Goal: Transaction & Acquisition: Purchase product/service

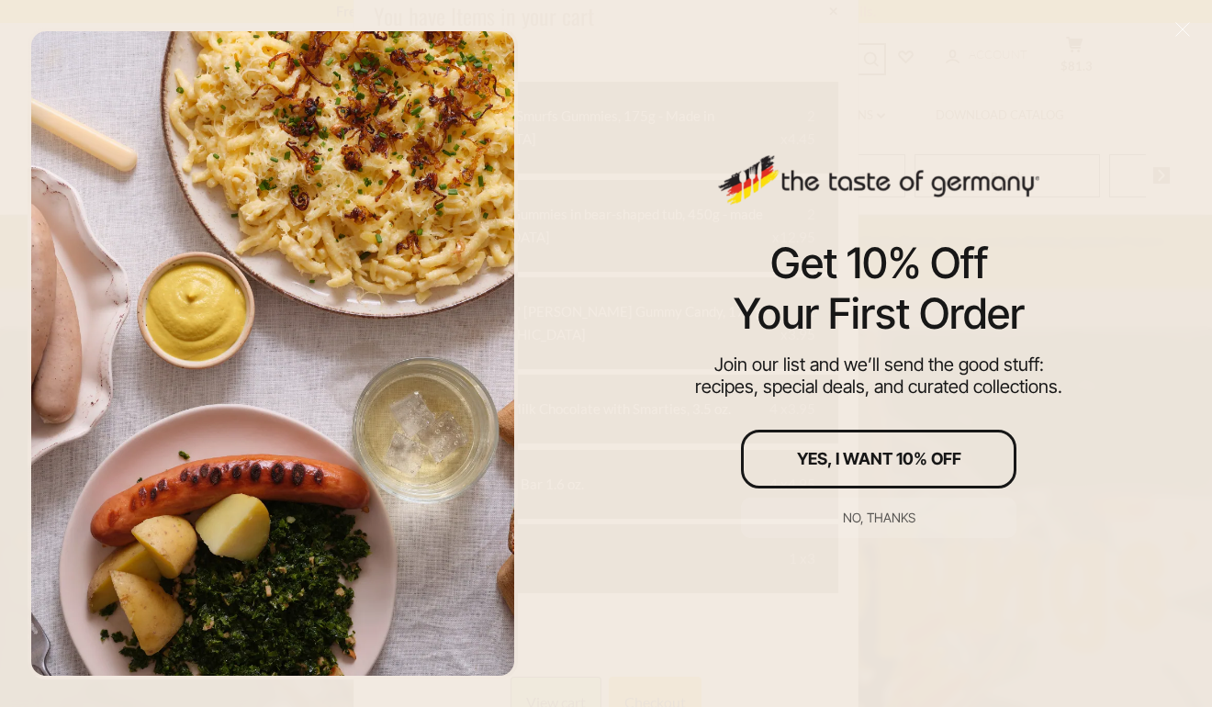
click at [1076, 50] on div "Get 10% Off Your First Order Join our list and we’ll send the good stuff: recip…" at bounding box center [878, 353] width 666 height 707
drag, startPoint x: 879, startPoint y: 517, endPoint x: 880, endPoint y: 500, distance: 16.6
click at [878, 515] on div "No, thanks" at bounding box center [879, 517] width 73 height 13
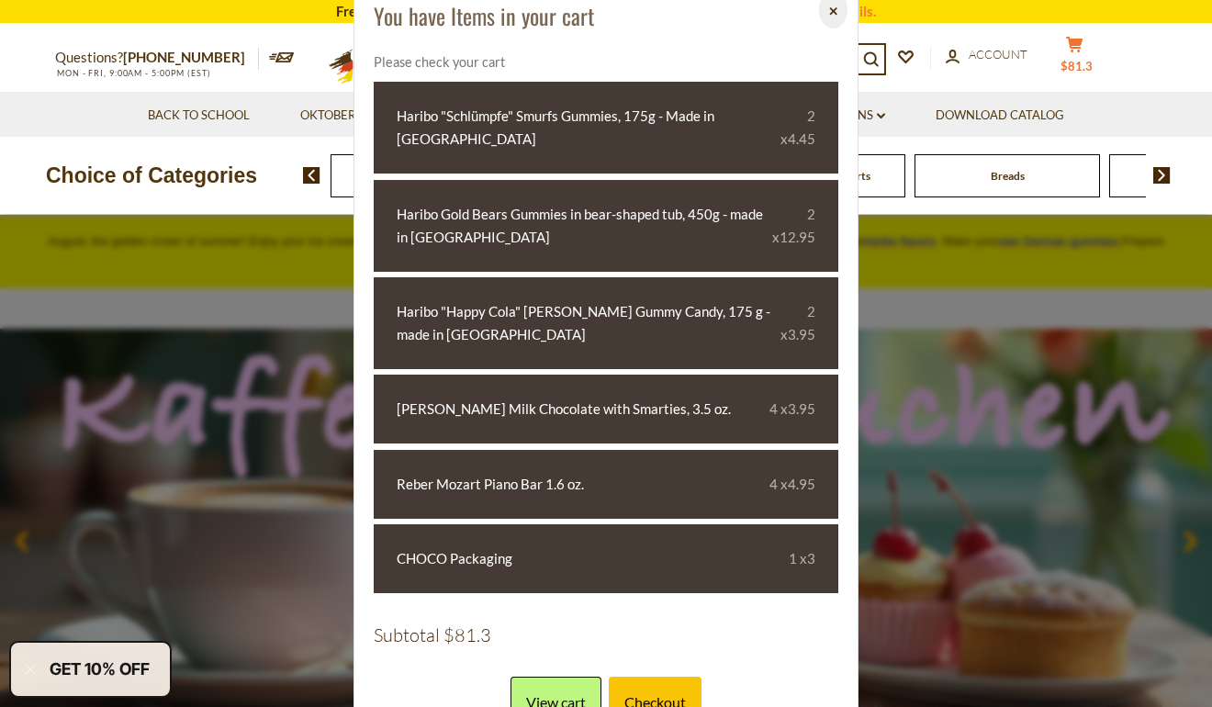
click at [1079, 54] on button "cart $81.3" at bounding box center [1074, 59] width 55 height 46
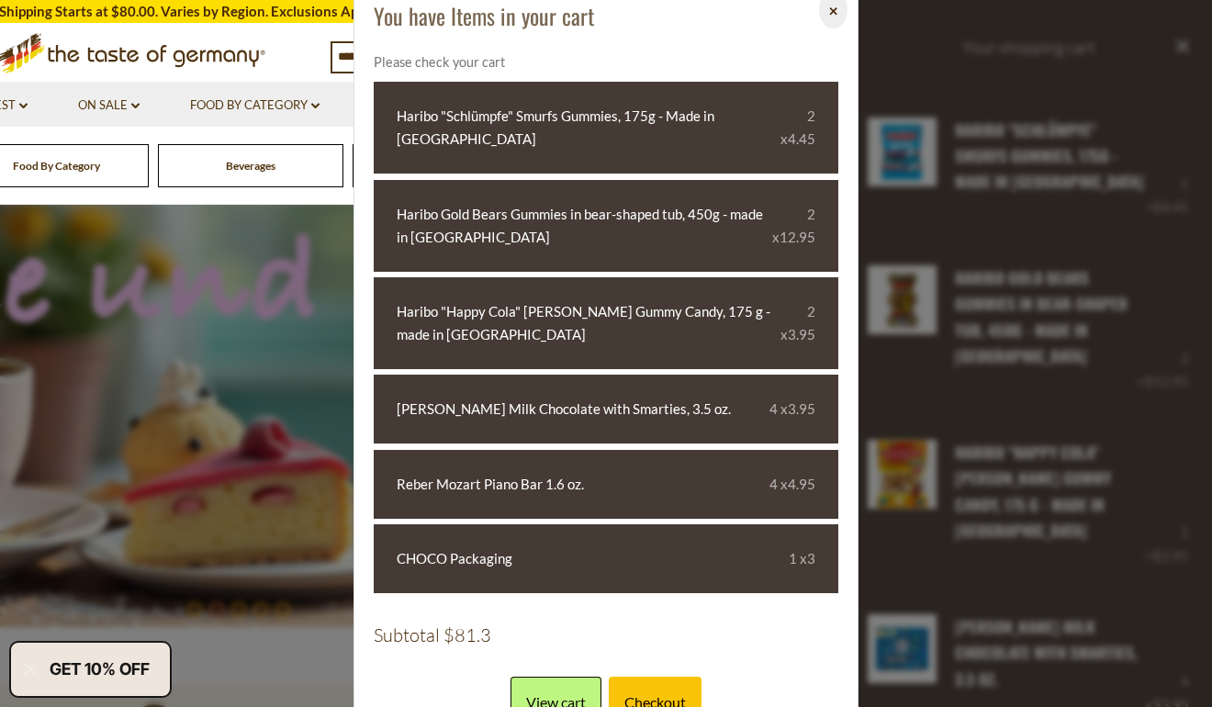
scroll to position [367, 0]
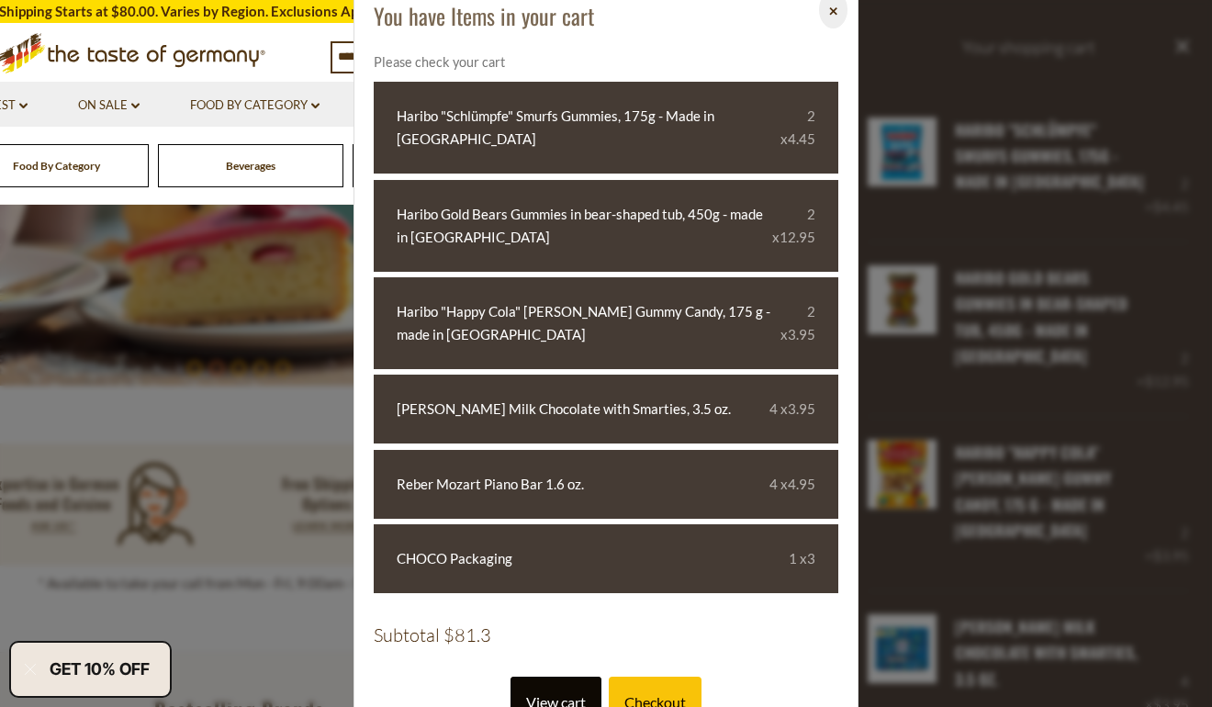
click at [538, 694] on link "View cart" at bounding box center [555, 702] width 91 height 50
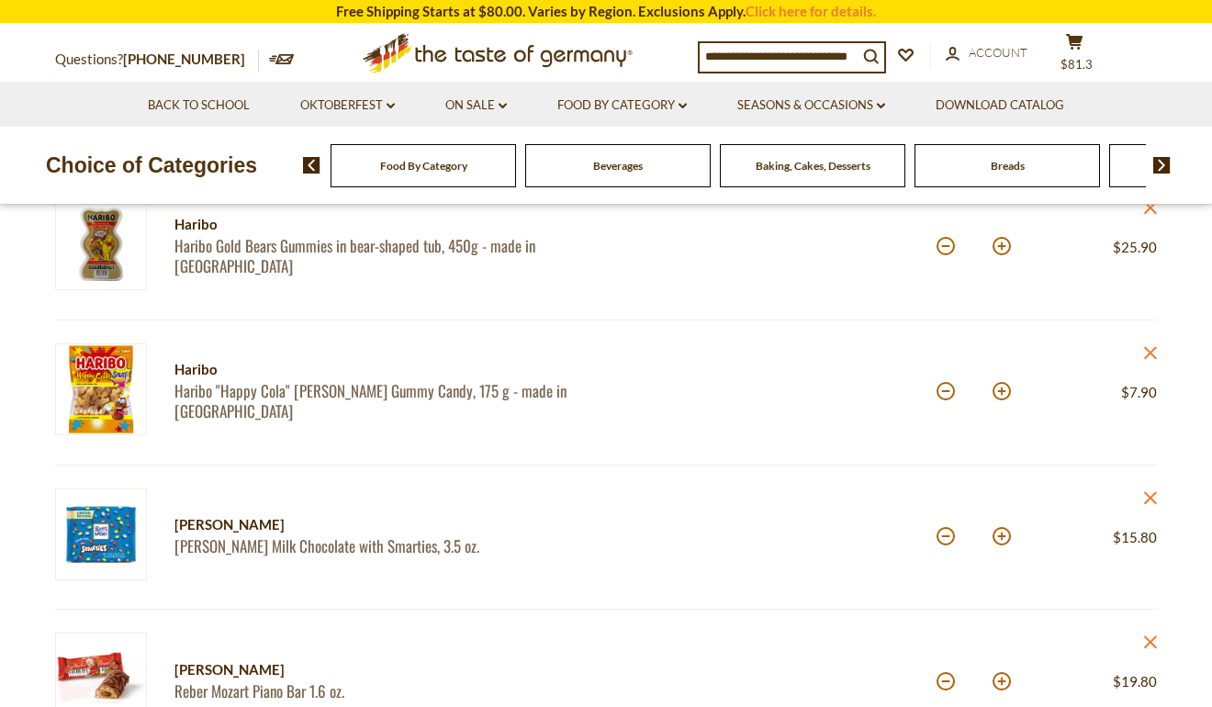
scroll to position [459, 0]
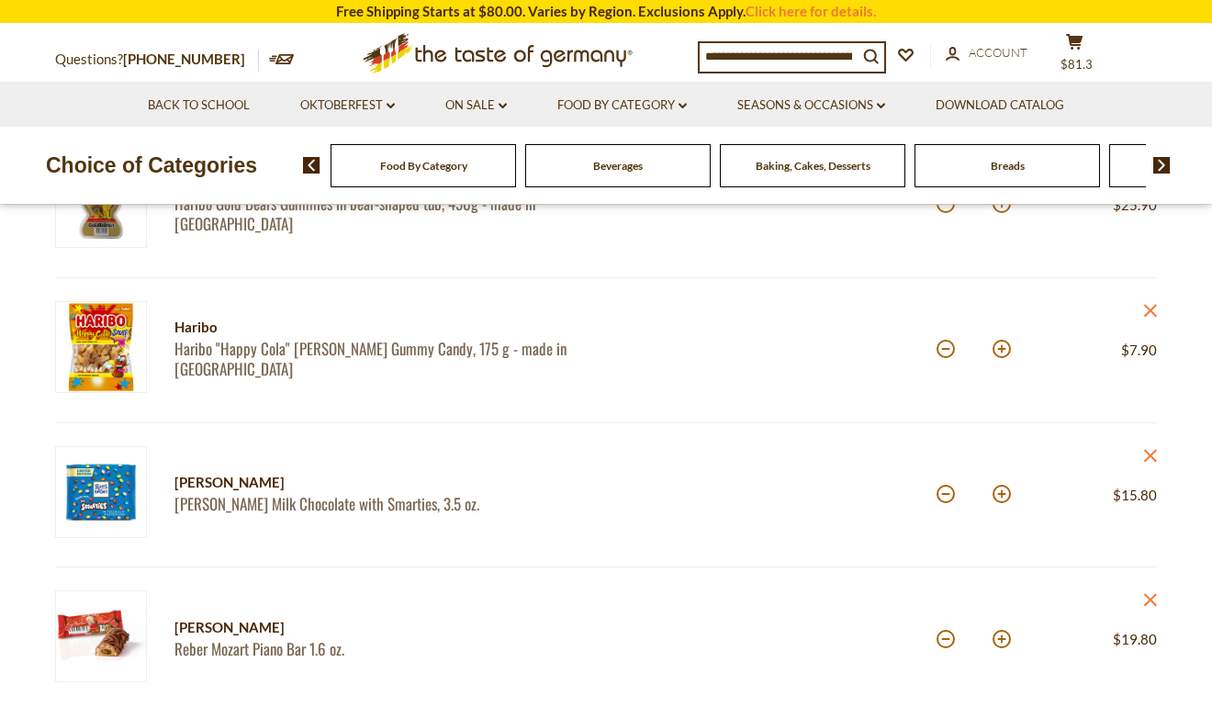
click at [261, 644] on link "Reber Mozart Piano Bar 1.6 oz." at bounding box center [373, 648] width 399 height 19
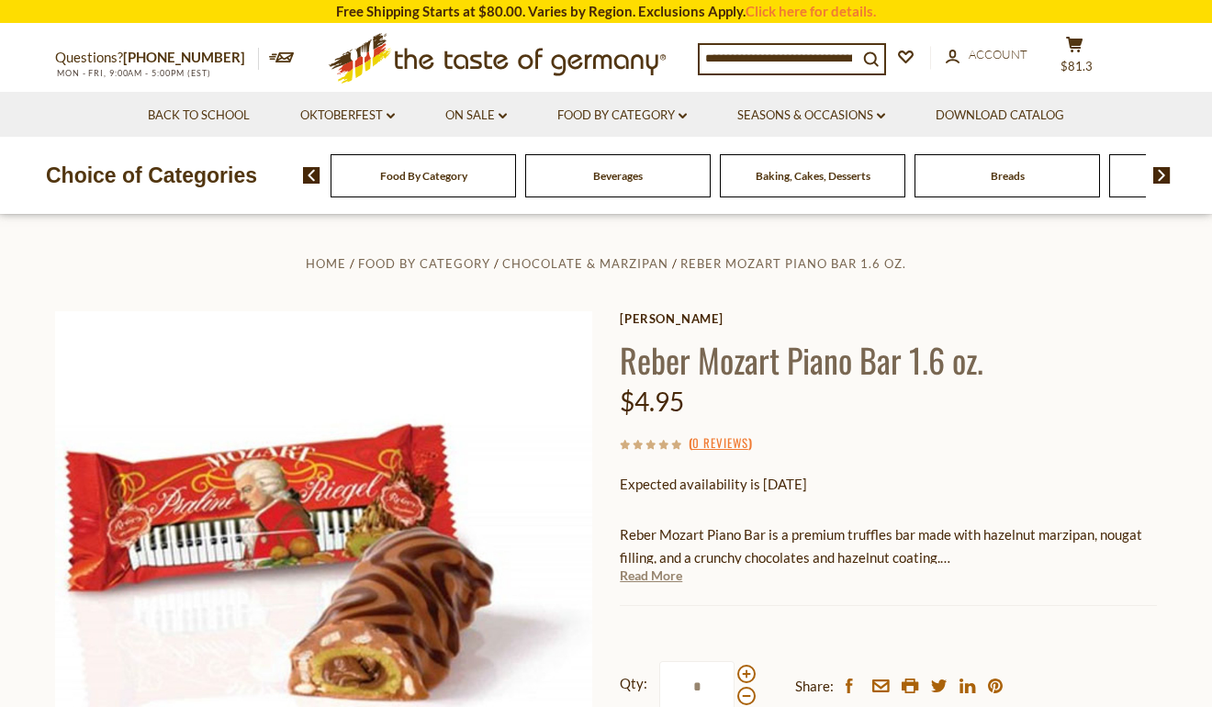
click at [640, 573] on link "Read More" at bounding box center [651, 575] width 62 height 18
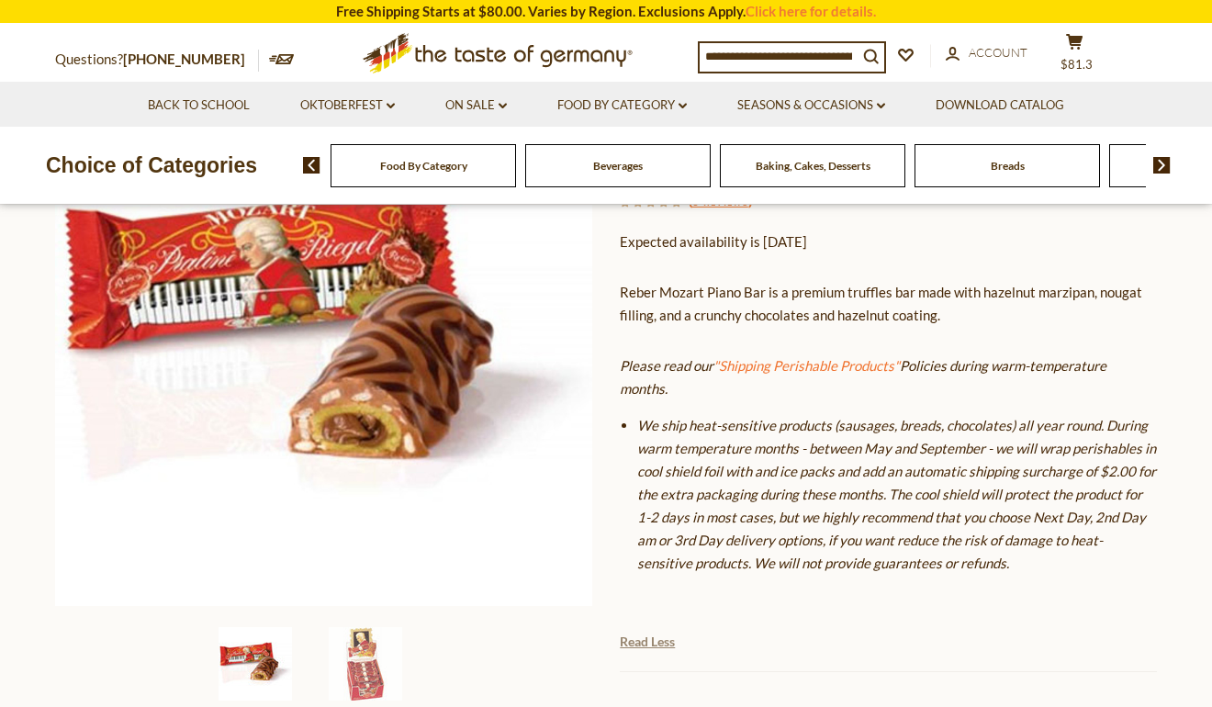
scroll to position [275, 0]
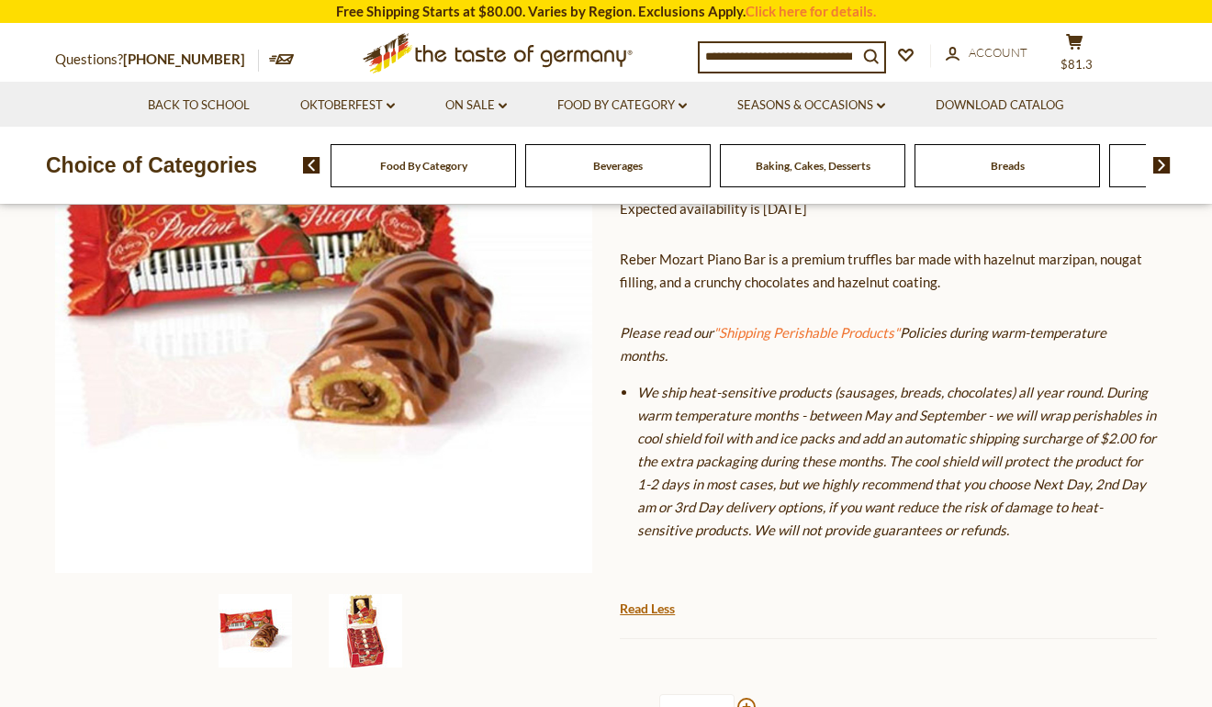
click at [369, 632] on img at bounding box center [365, 630] width 73 height 73
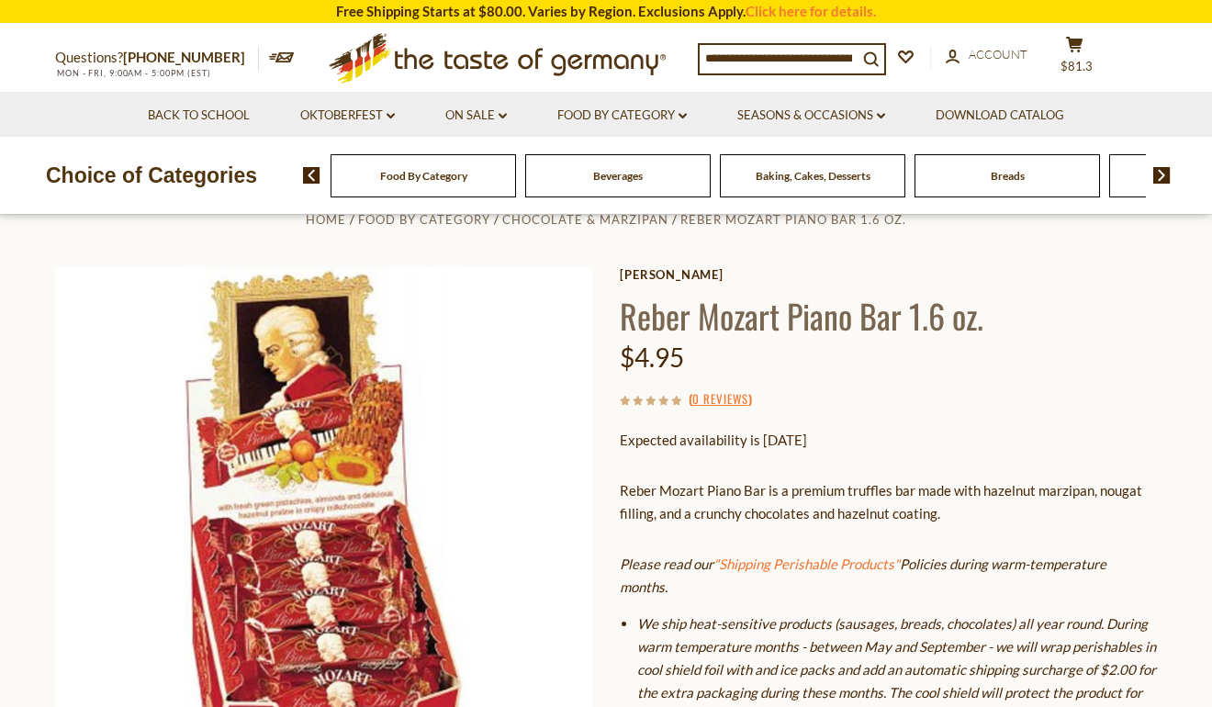
scroll to position [0, 0]
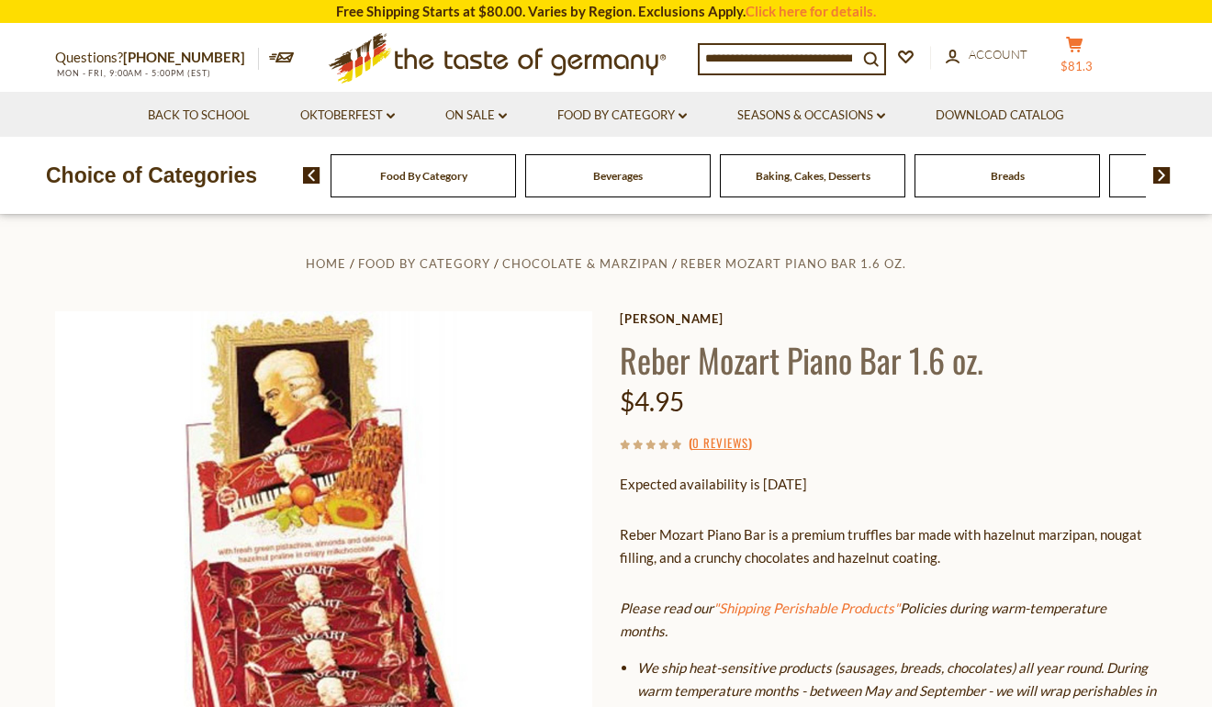
click at [1082, 59] on span "$81.3" at bounding box center [1076, 66] width 32 height 15
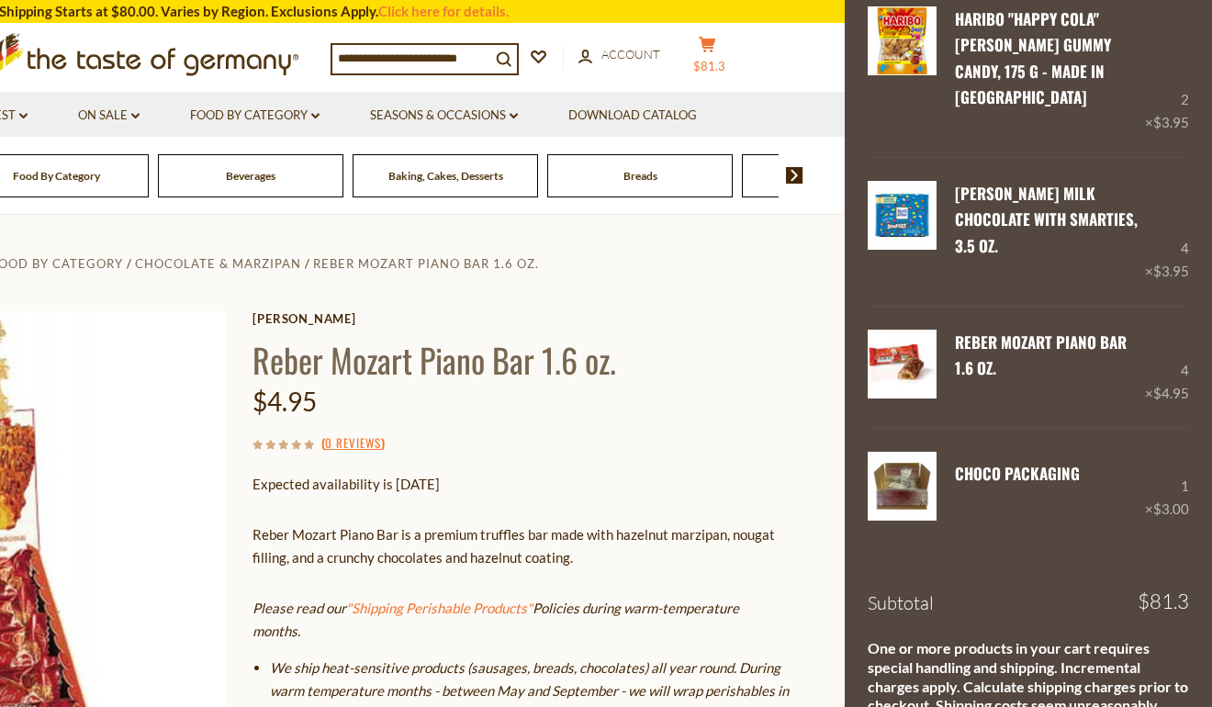
scroll to position [510, 0]
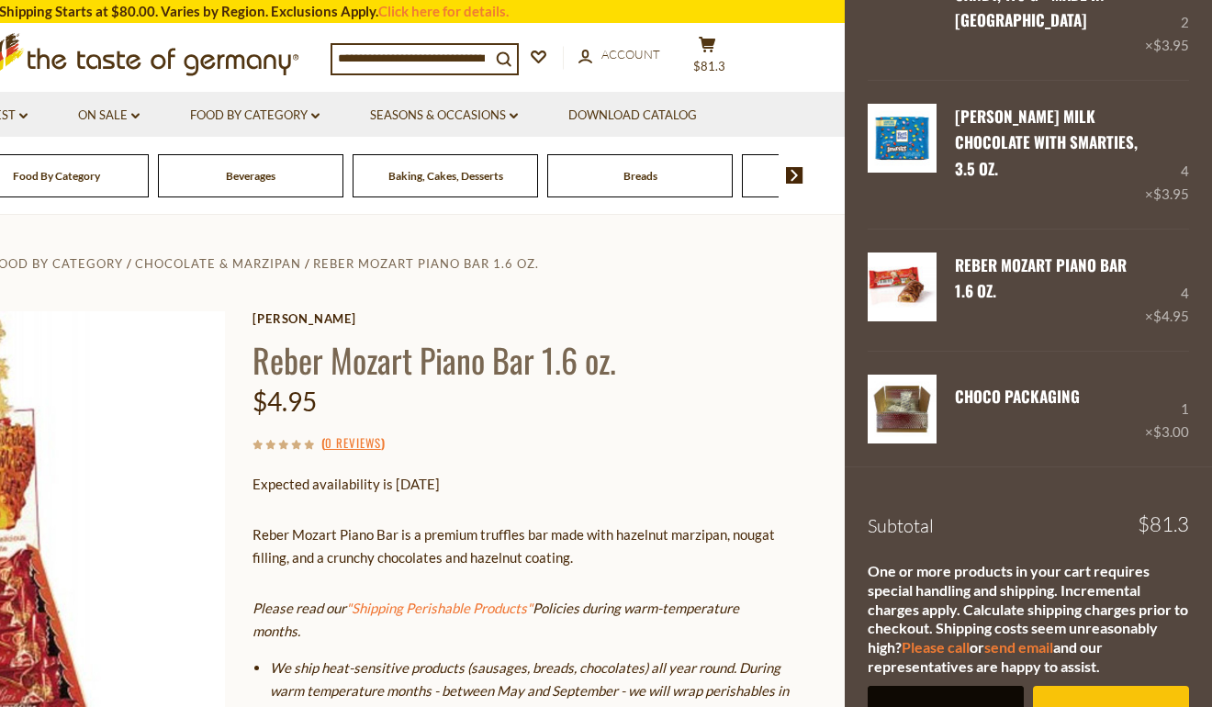
click at [949, 686] on link "View cart" at bounding box center [946, 711] width 156 height 50
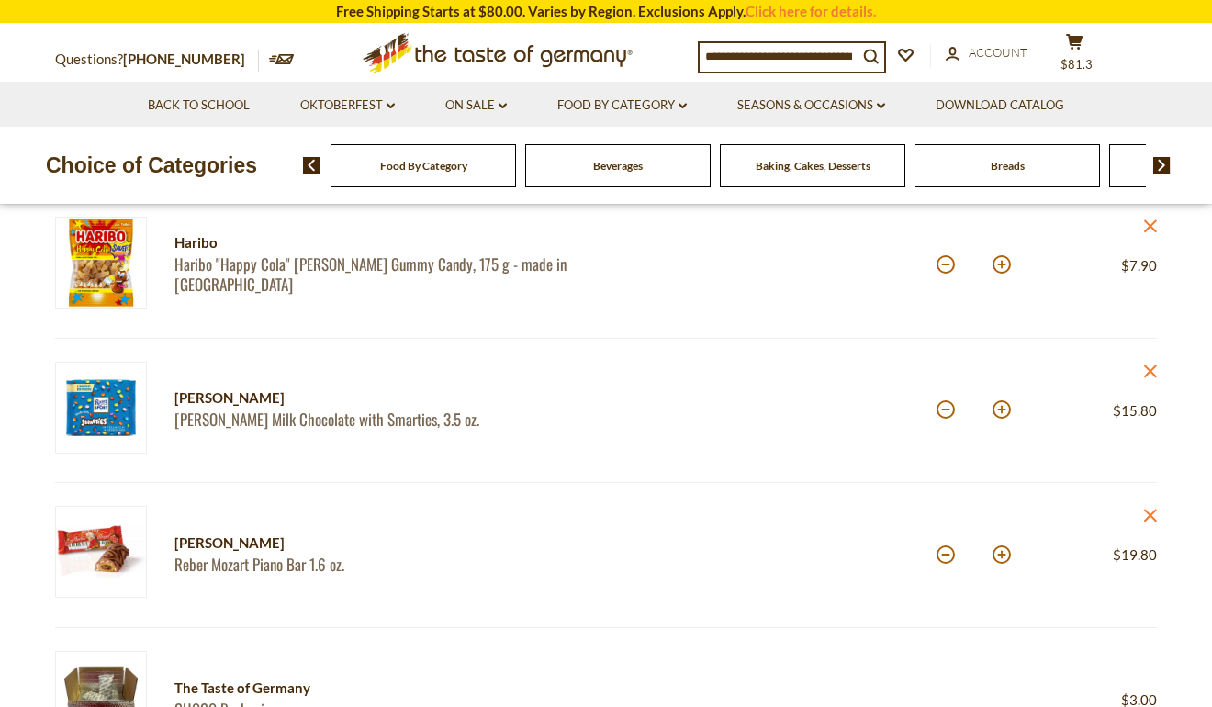
scroll to position [734, 0]
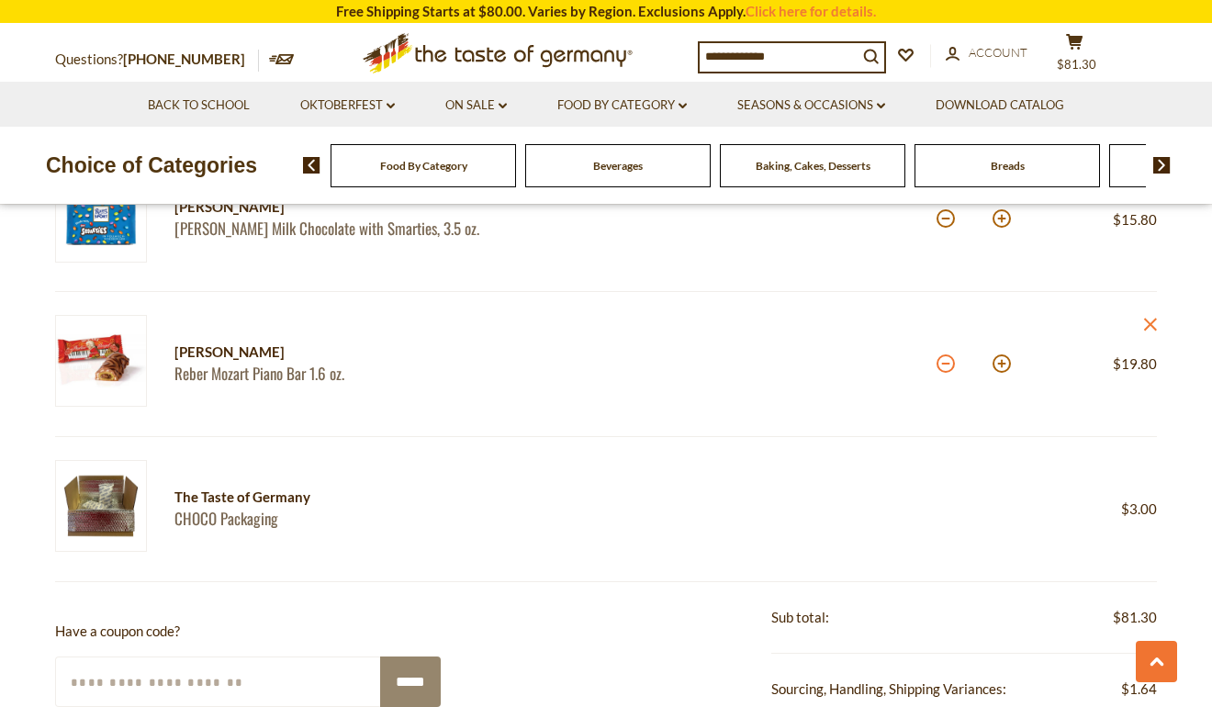
click at [947, 363] on button at bounding box center [945, 363] width 18 height 18
type input "*"
click at [1007, 221] on button at bounding box center [1001, 218] width 18 height 18
type input "*"
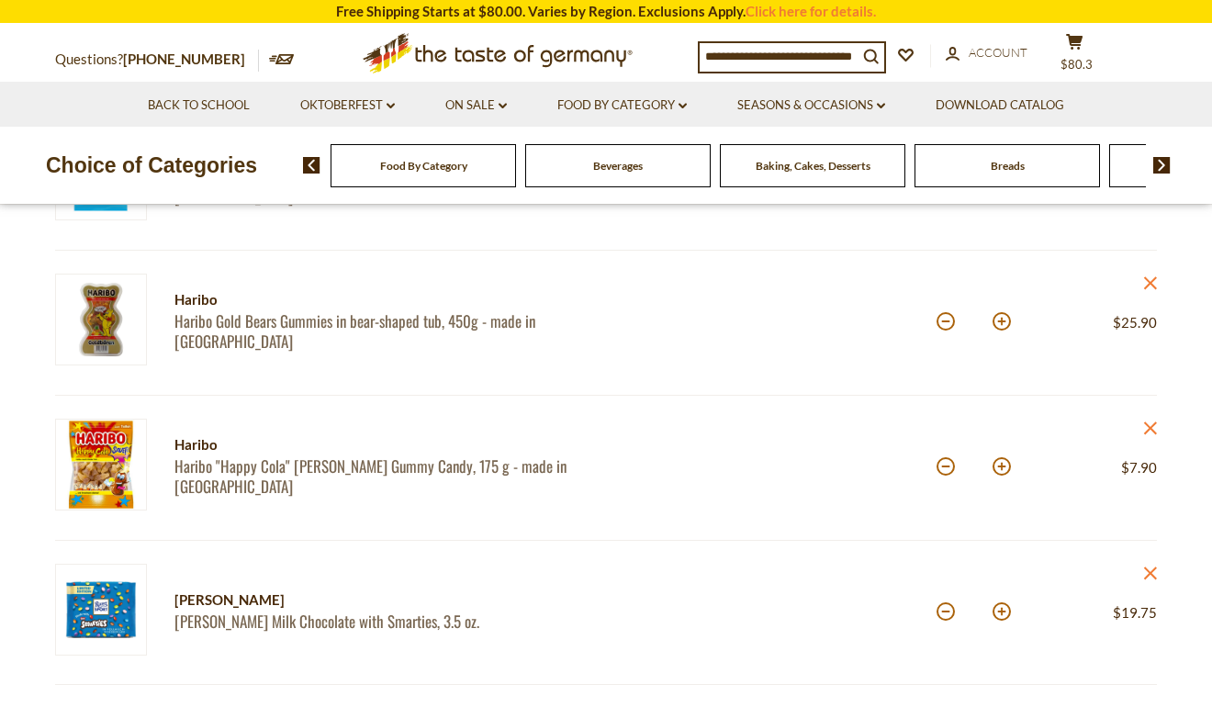
scroll to position [184, 0]
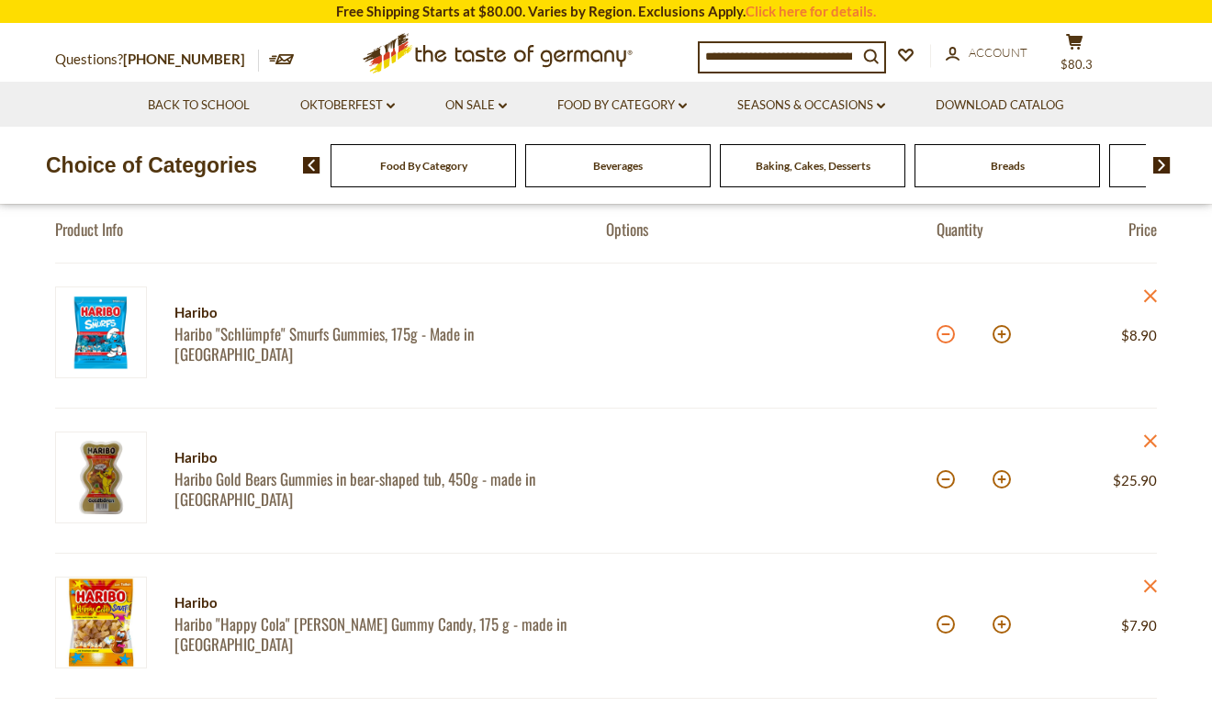
click at [948, 334] on button at bounding box center [945, 334] width 18 height 18
type input "*"
click at [998, 625] on button at bounding box center [1001, 624] width 18 height 18
type input "*"
click at [998, 627] on button at bounding box center [1001, 624] width 18 height 18
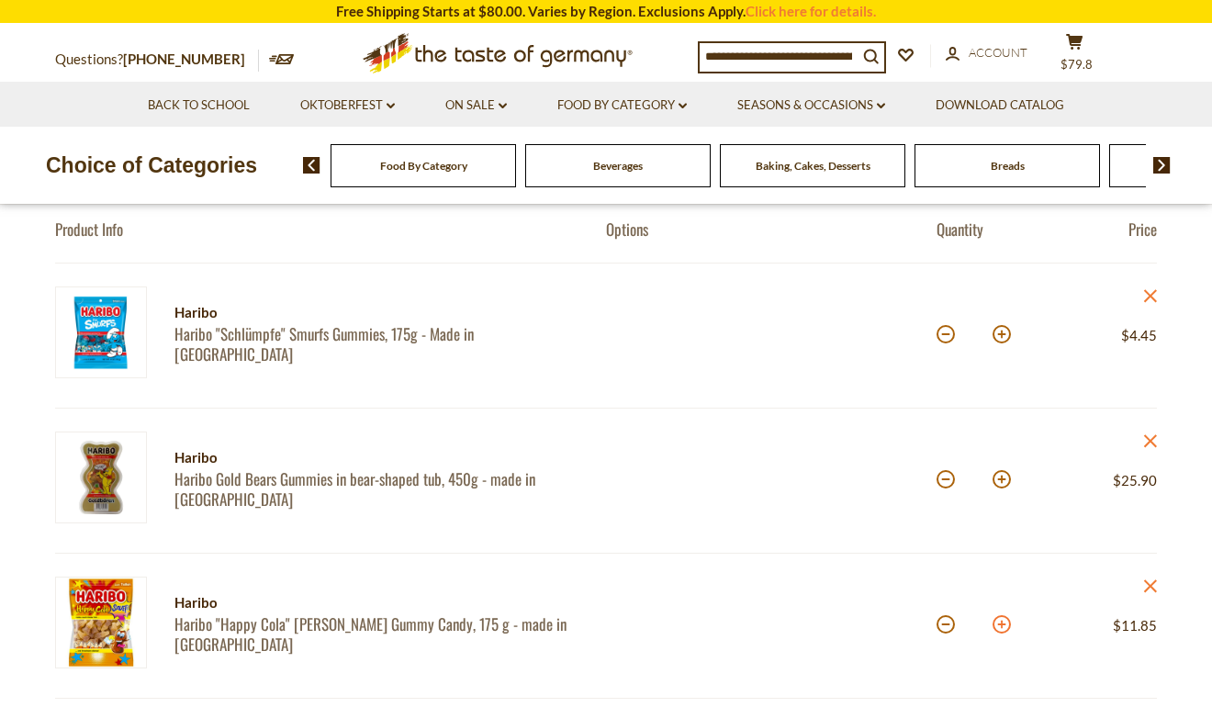
type input "*"
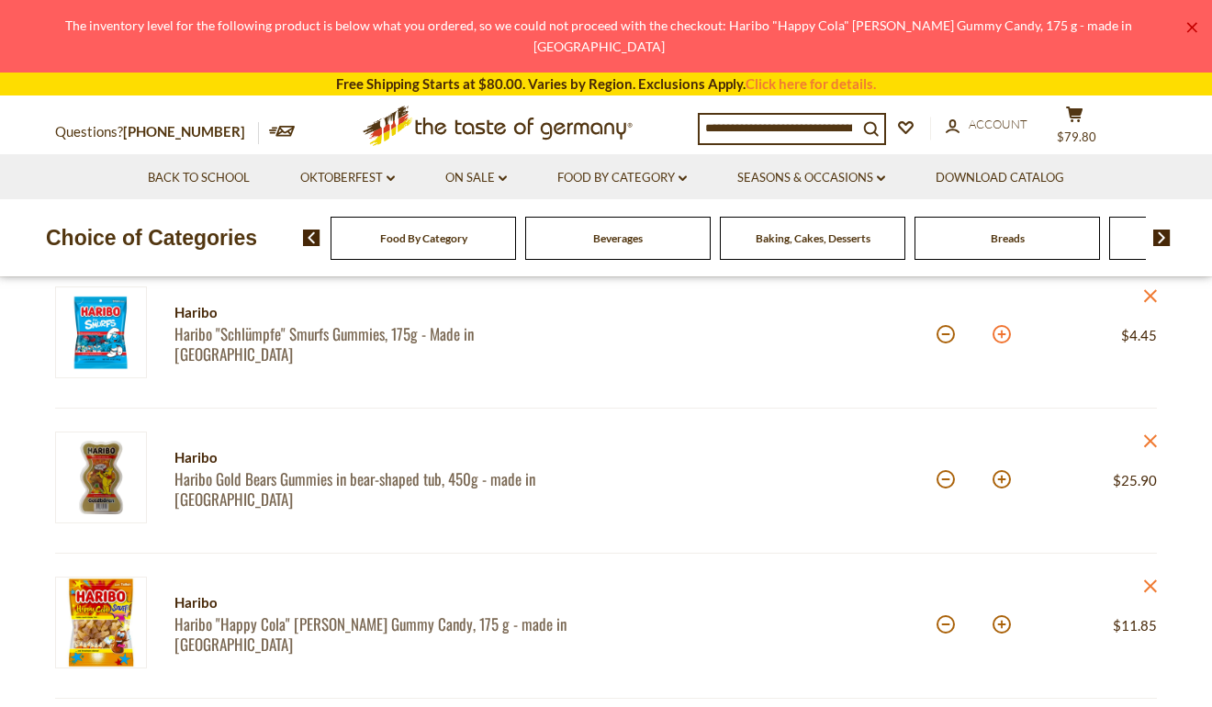
click at [997, 334] on button at bounding box center [1001, 334] width 18 height 18
type input "*"
click at [945, 625] on button at bounding box center [945, 624] width 18 height 18
type input "*"
click at [943, 625] on button at bounding box center [945, 624] width 18 height 18
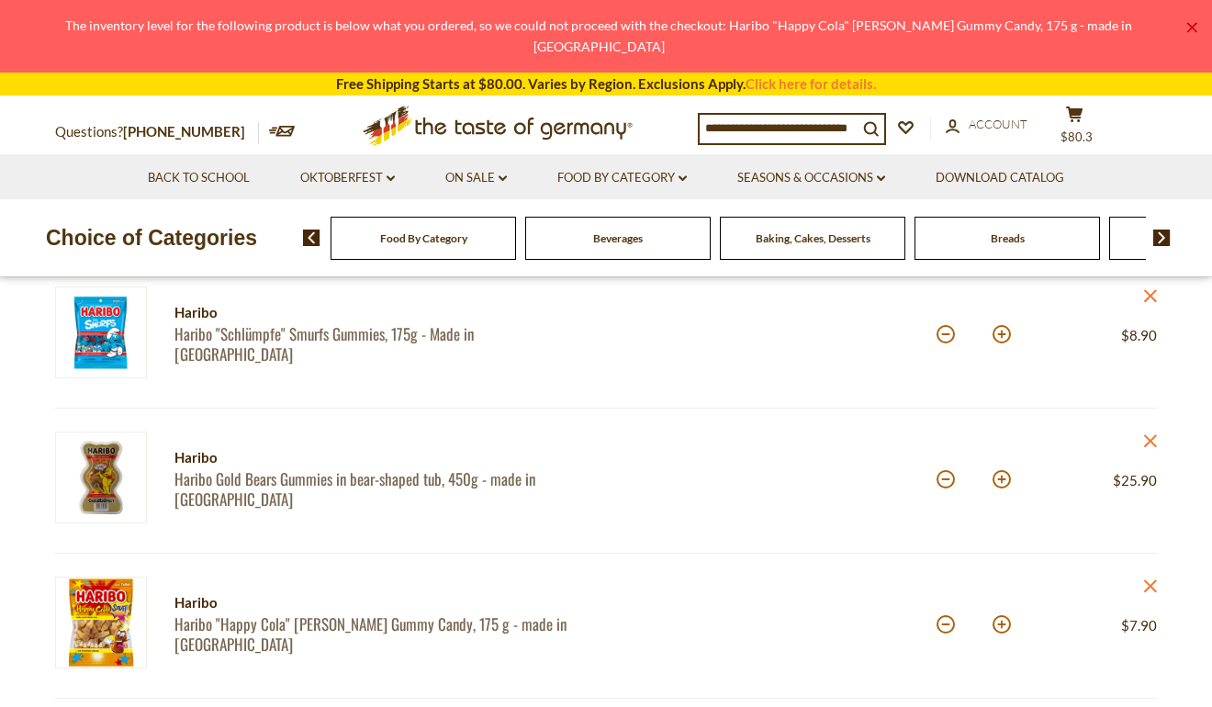
type input "*"
click at [1002, 626] on button at bounding box center [1001, 624] width 18 height 18
type input "*"
click at [442, 632] on link "Haribo "Happy Cola" [PERSON_NAME] Gummy Candy, 175 g - made in [GEOGRAPHIC_DATA]" at bounding box center [373, 633] width 399 height 39
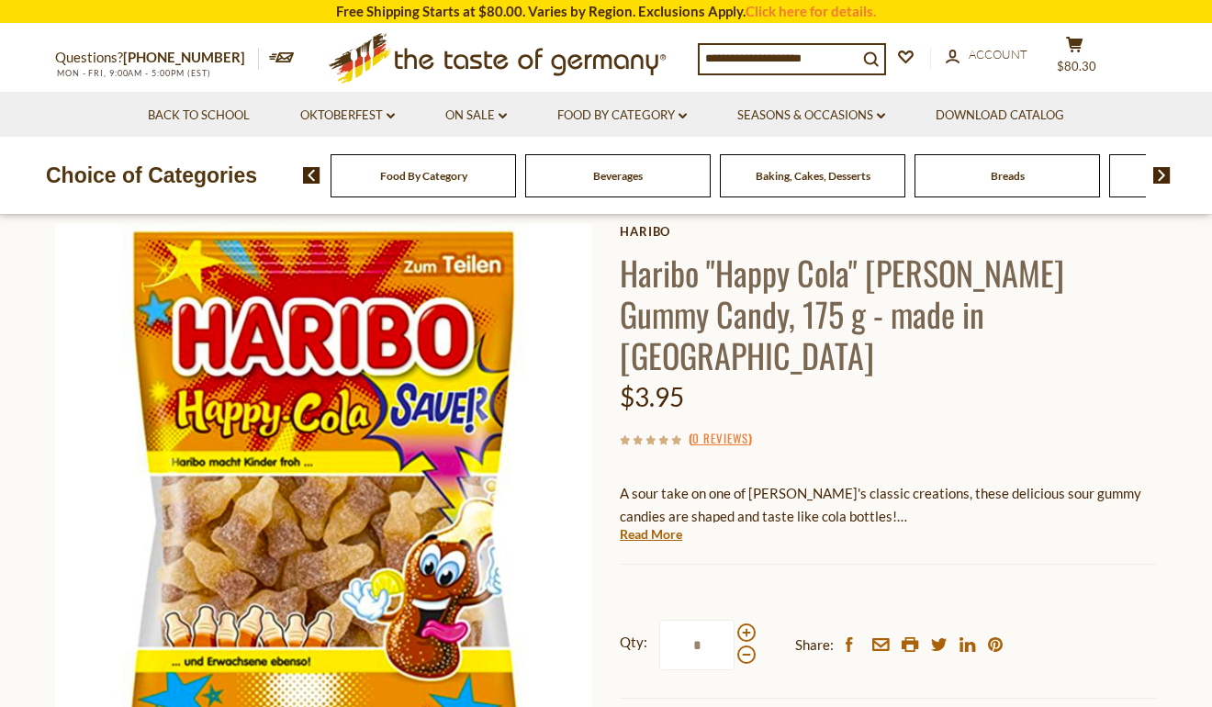
scroll to position [184, 0]
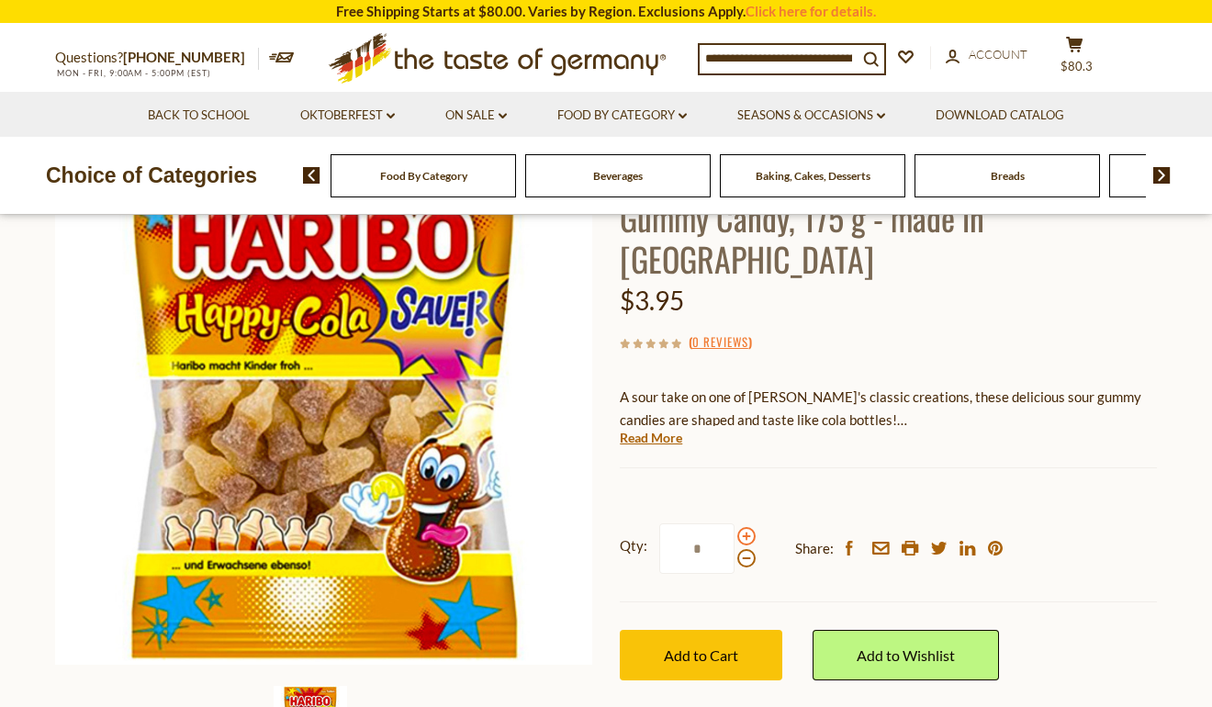
click at [744, 527] on span at bounding box center [746, 536] width 18 height 18
click at [734, 523] on input "*" at bounding box center [696, 548] width 75 height 50
type input "*"
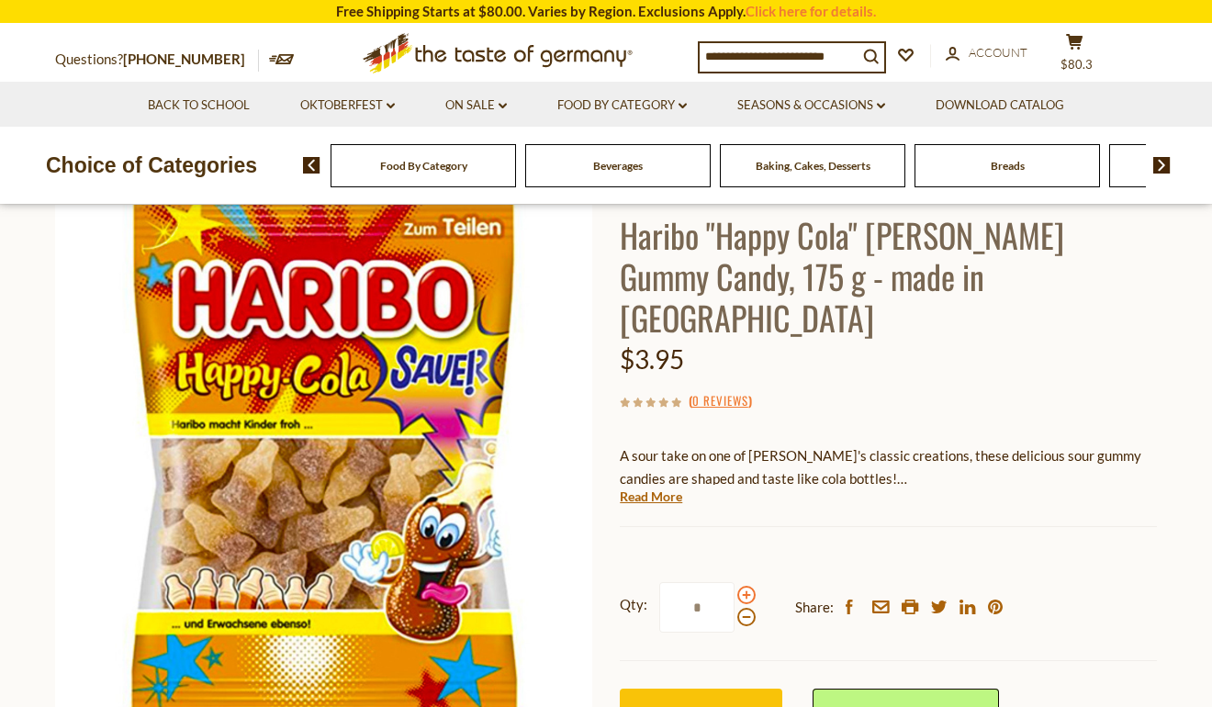
scroll to position [92, 0]
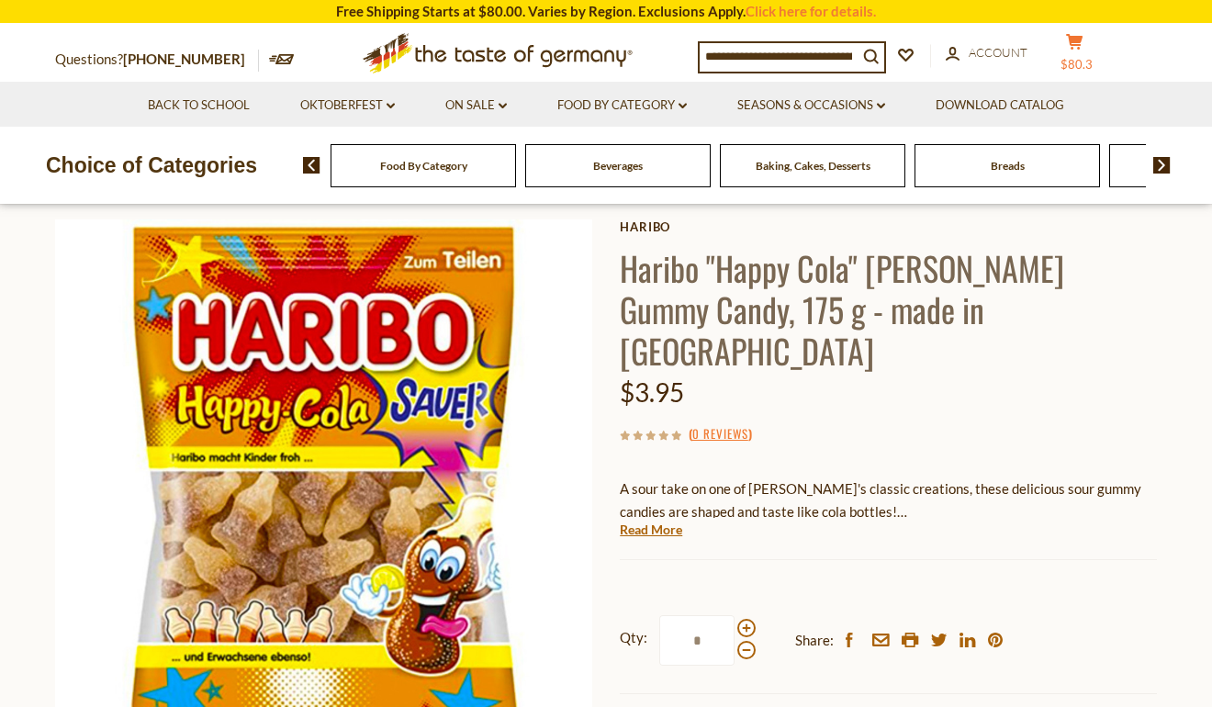
click at [1087, 57] on span "$80.3" at bounding box center [1076, 64] width 32 height 15
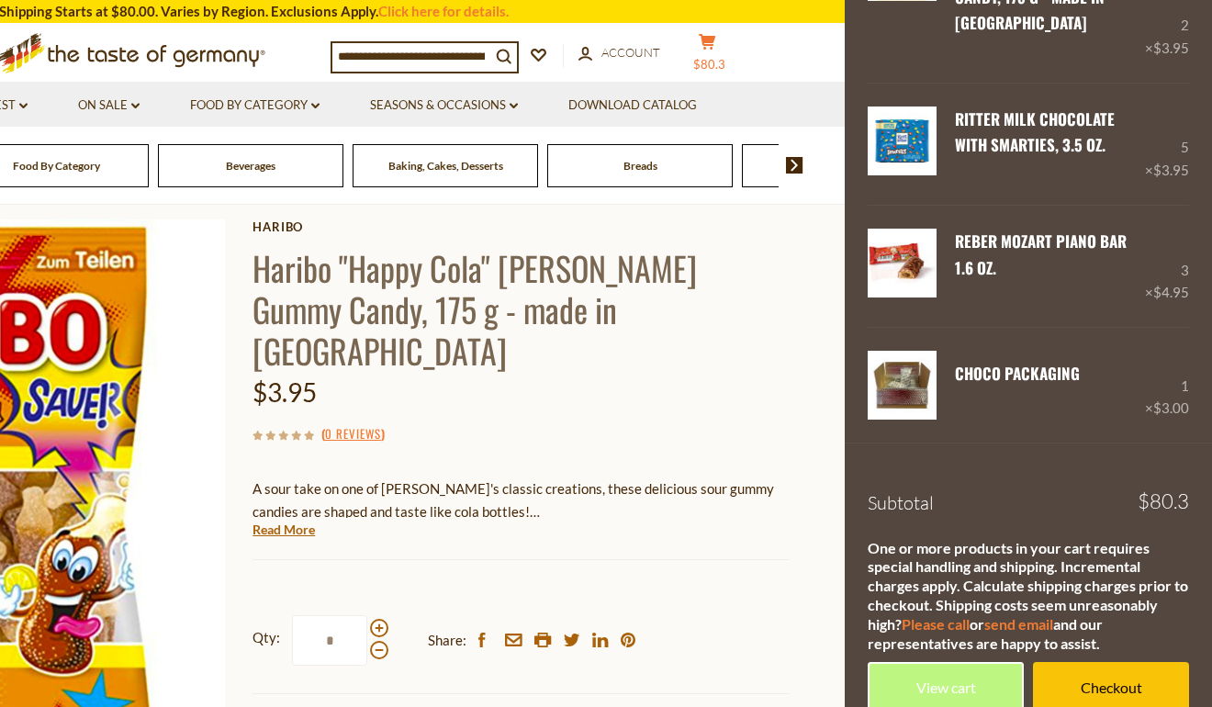
scroll to position [510, 0]
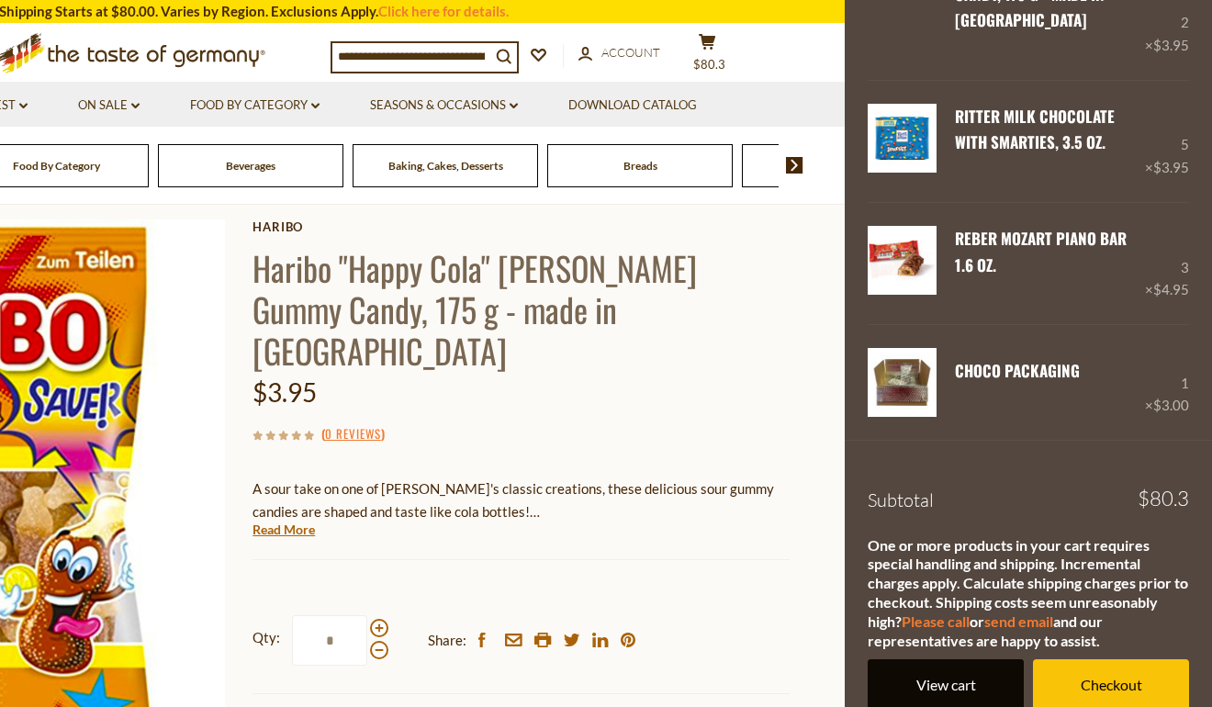
click at [946, 659] on link "View cart" at bounding box center [946, 684] width 156 height 50
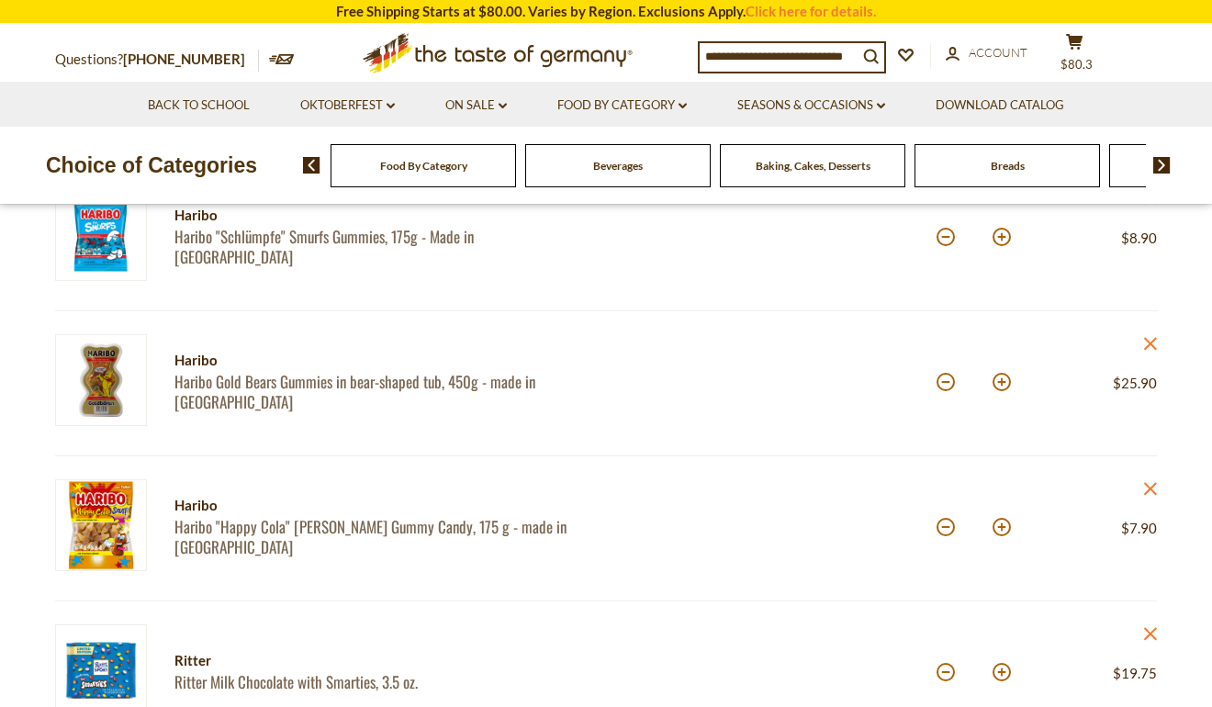
scroll to position [275, 0]
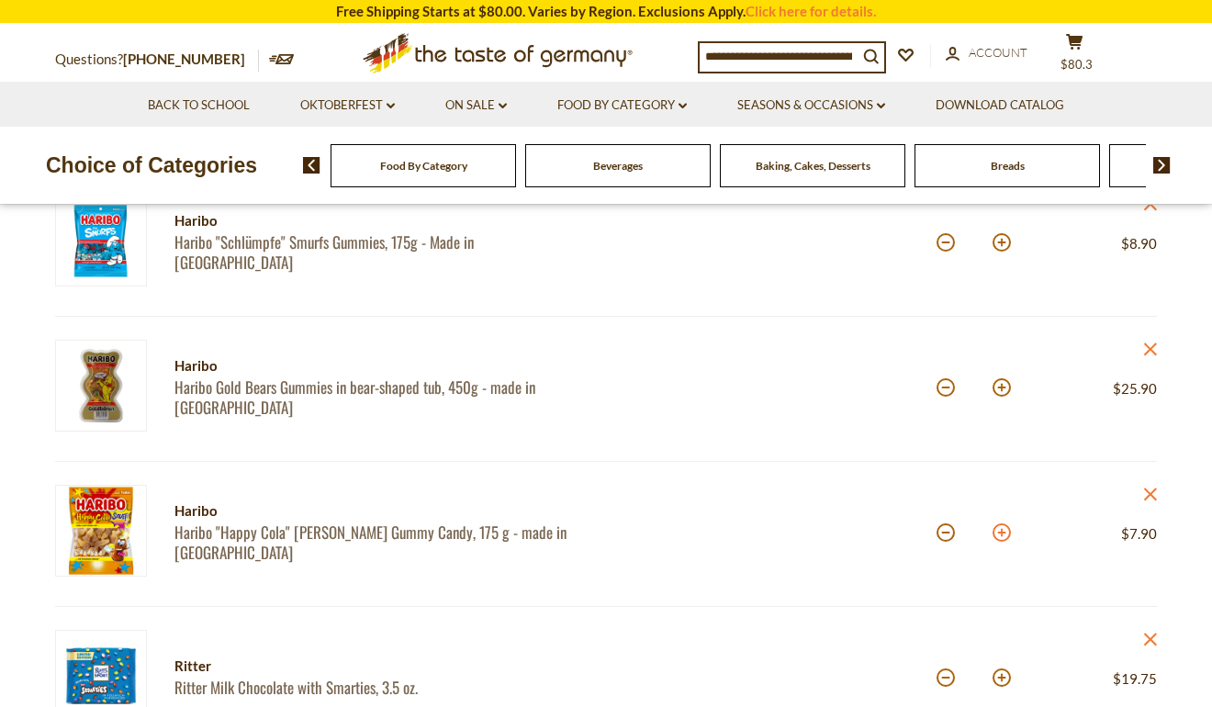
click at [1000, 538] on button at bounding box center [1001, 532] width 18 height 18
